Goal: Book appointment/travel/reservation

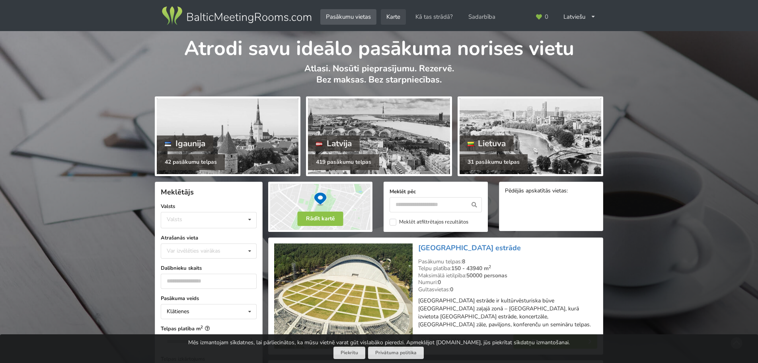
click at [395, 13] on link "Karte" at bounding box center [393, 17] width 25 height 16
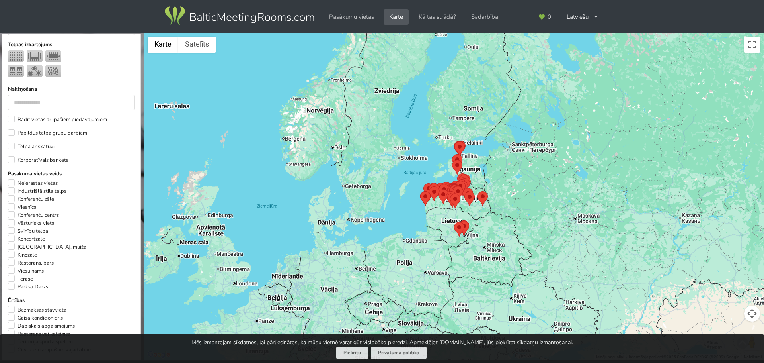
scroll to position [319, 0]
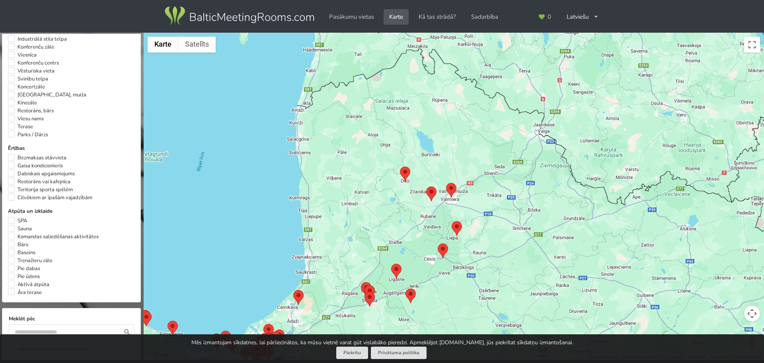
drag, startPoint x: 363, startPoint y: 195, endPoint x: 507, endPoint y: 156, distance: 149.1
click at [507, 156] on div at bounding box center [454, 196] width 621 height 327
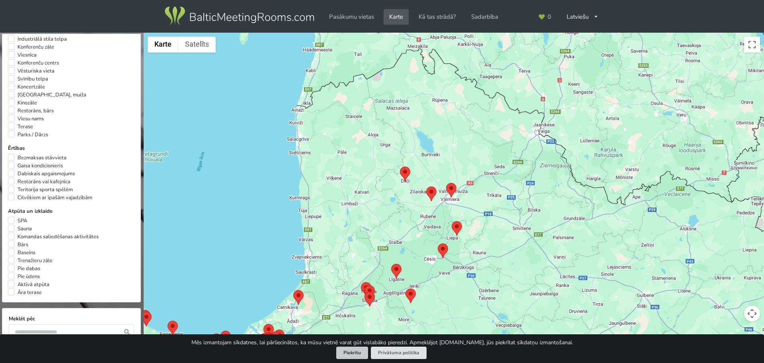
click at [356, 354] on button "Piekrītu" at bounding box center [352, 352] width 32 height 12
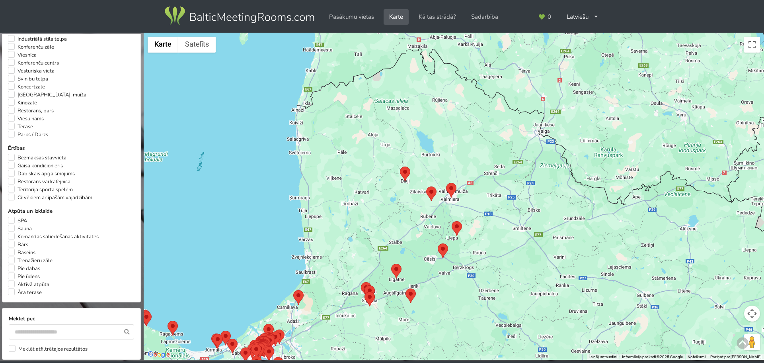
drag, startPoint x: 231, startPoint y: 14, endPoint x: 240, endPoint y: 14, distance: 9.6
click at [231, 14] on img at bounding box center [239, 16] width 152 height 22
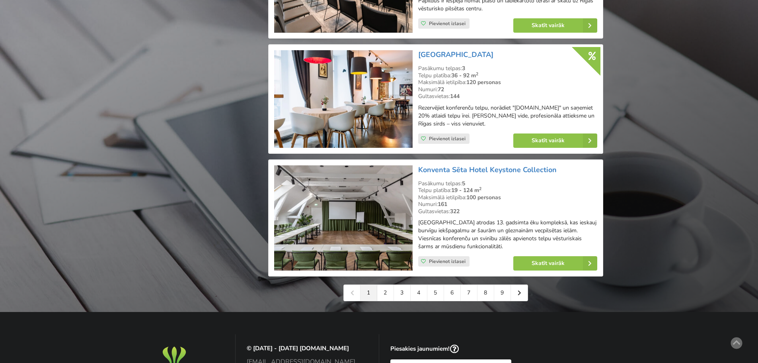
scroll to position [1709, 0]
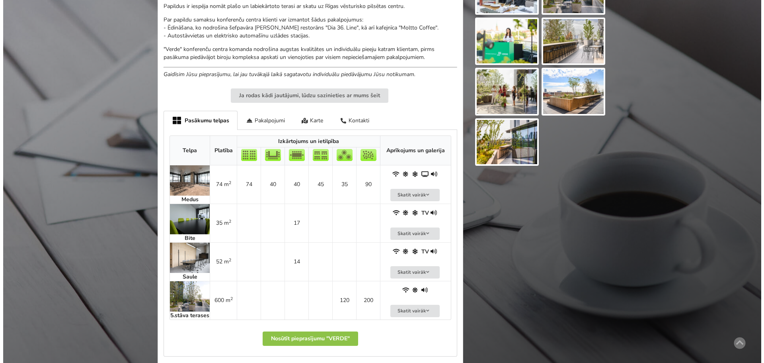
scroll to position [438, 0]
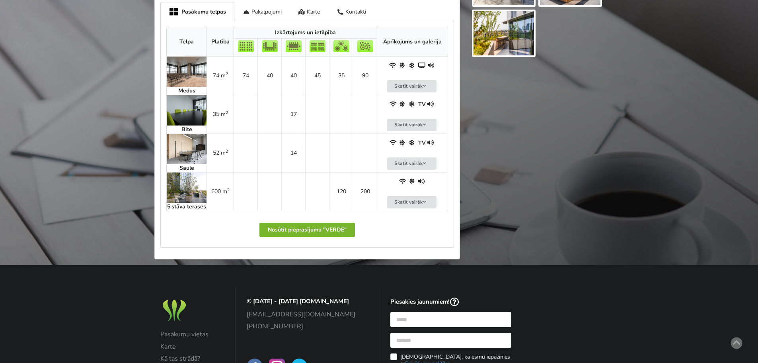
click at [330, 235] on button "Nosūtīt pieprasījumu "VERDE"" at bounding box center [308, 230] width 96 height 14
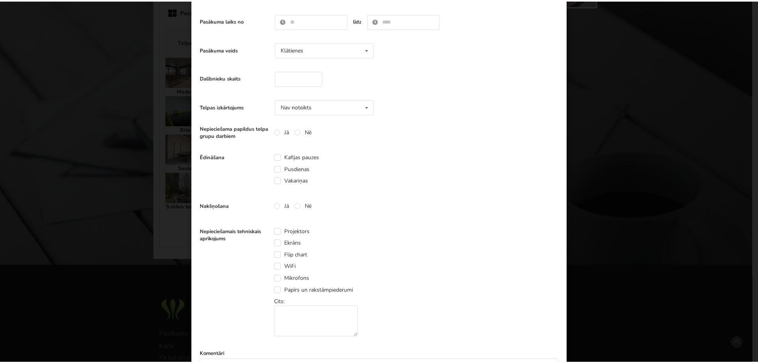
scroll to position [0, 0]
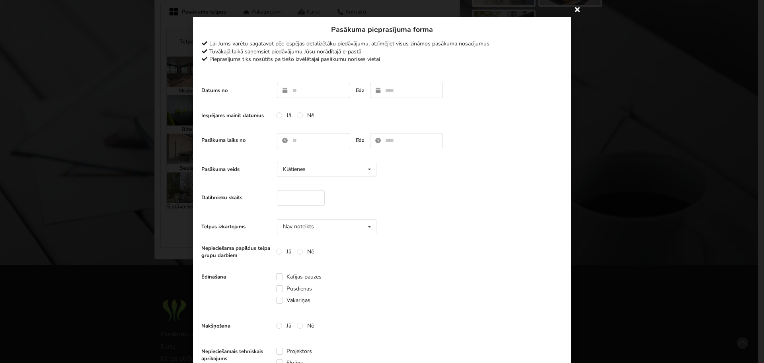
click at [577, 9] on icon at bounding box center [577, 9] width 13 height 13
